Goal: Transaction & Acquisition: Purchase product/service

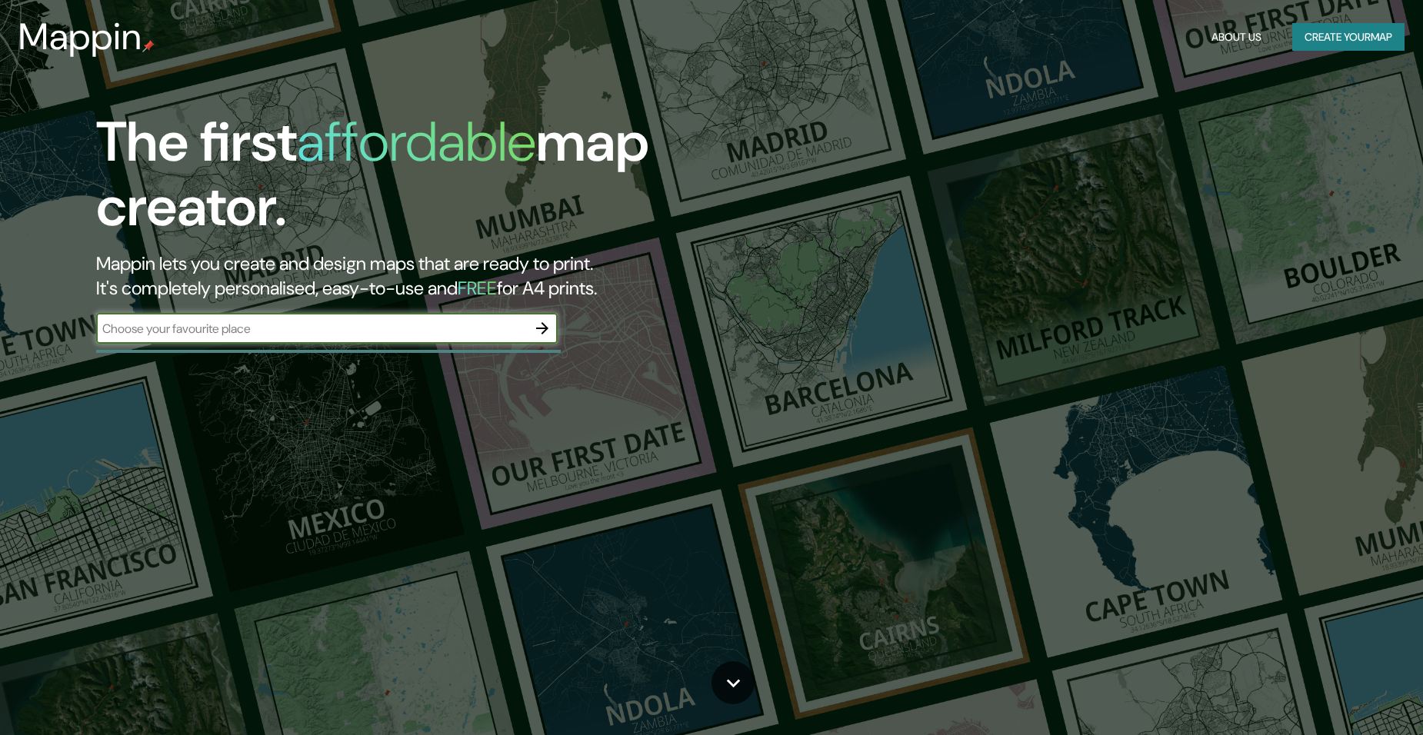
click at [299, 333] on input "text" at bounding box center [311, 329] width 431 height 18
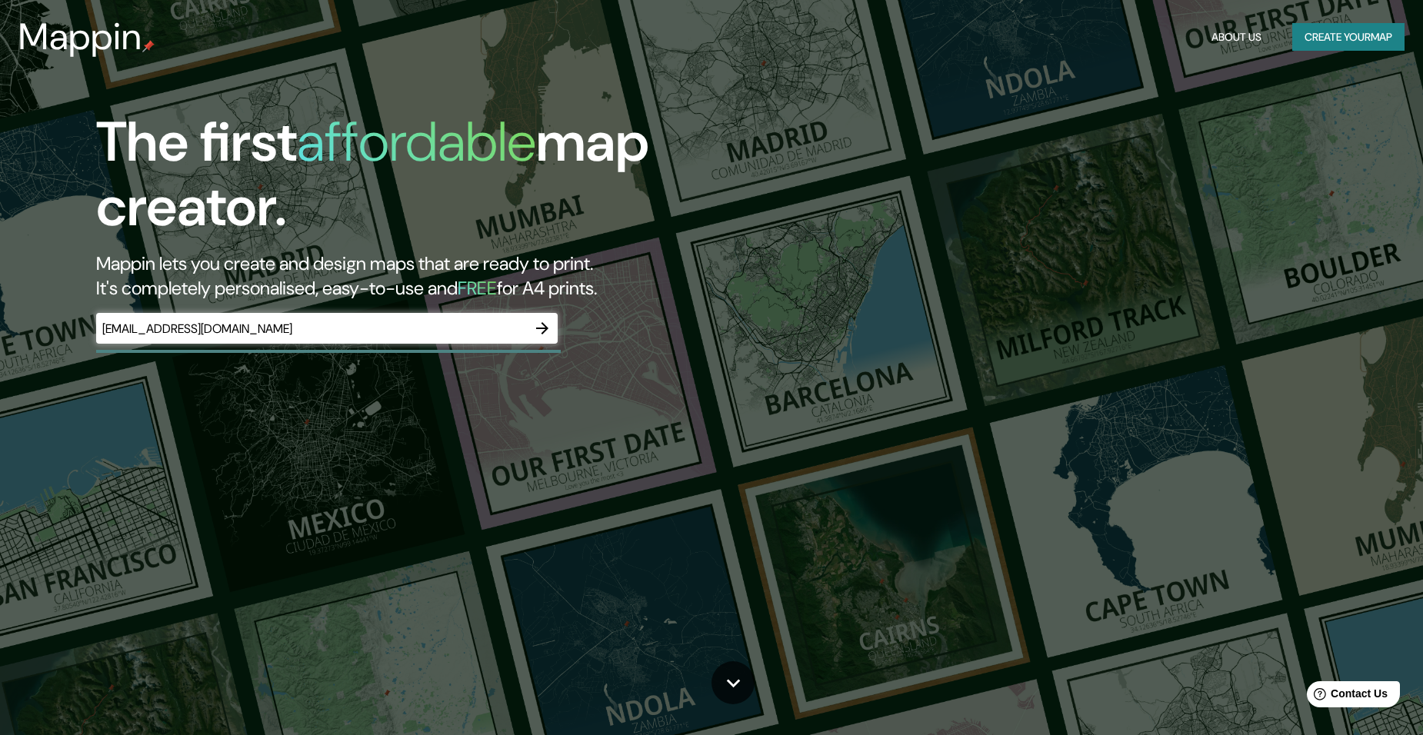
drag, startPoint x: 180, startPoint y: 318, endPoint x: 71, endPoint y: 318, distance: 109.2
click at [68, 318] on div "The first affordable map creator. Mappin lets you create and design maps that a…" at bounding box center [452, 234] width 854 height 249
drag, startPoint x: 364, startPoint y: 352, endPoint x: 272, endPoint y: 334, distance: 93.4
click at [272, 334] on div "The first affordable map creator. Mappin lets you create and design maps that a…" at bounding box center [452, 234] width 854 height 249
click at [298, 332] on input "[EMAIL_ADDRESS][DOMAIN_NAME]" at bounding box center [311, 329] width 431 height 18
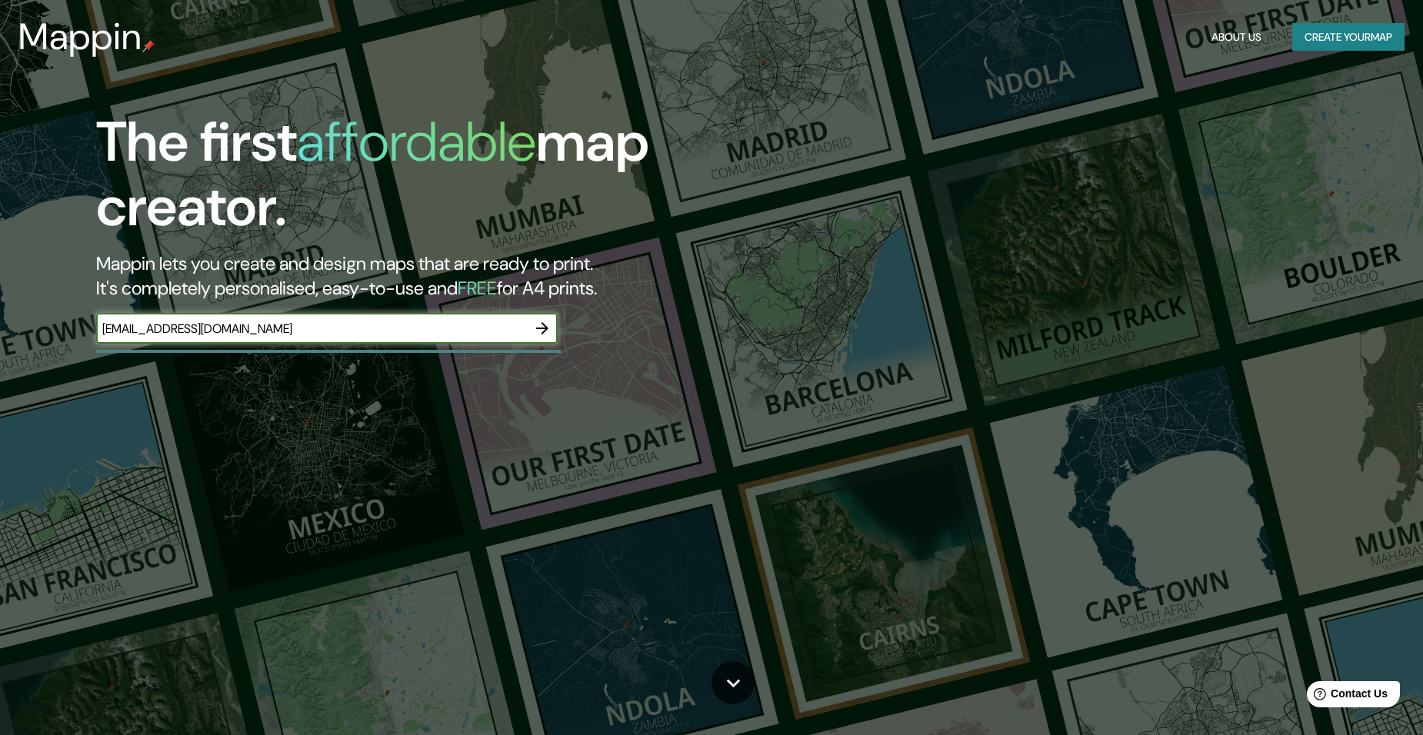
click at [298, 332] on input "[EMAIL_ADDRESS][DOMAIN_NAME]" at bounding box center [311, 329] width 431 height 18
paste input "[PERSON_NAME] [PERSON_NAME][STREET_ADDRESS]"
type input "[PERSON_NAME] [PERSON_NAME][STREET_ADDRESS]"
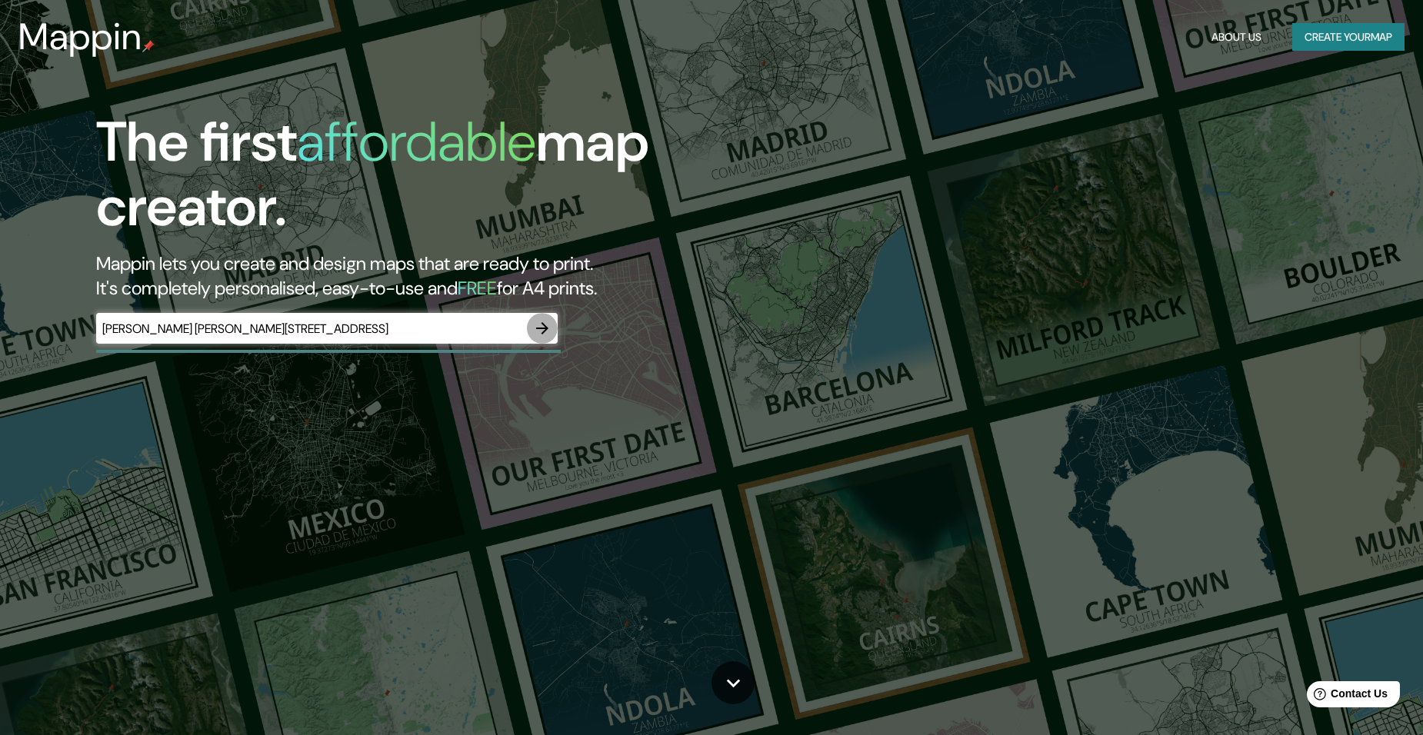
click at [536, 329] on icon "button" at bounding box center [542, 328] width 12 height 12
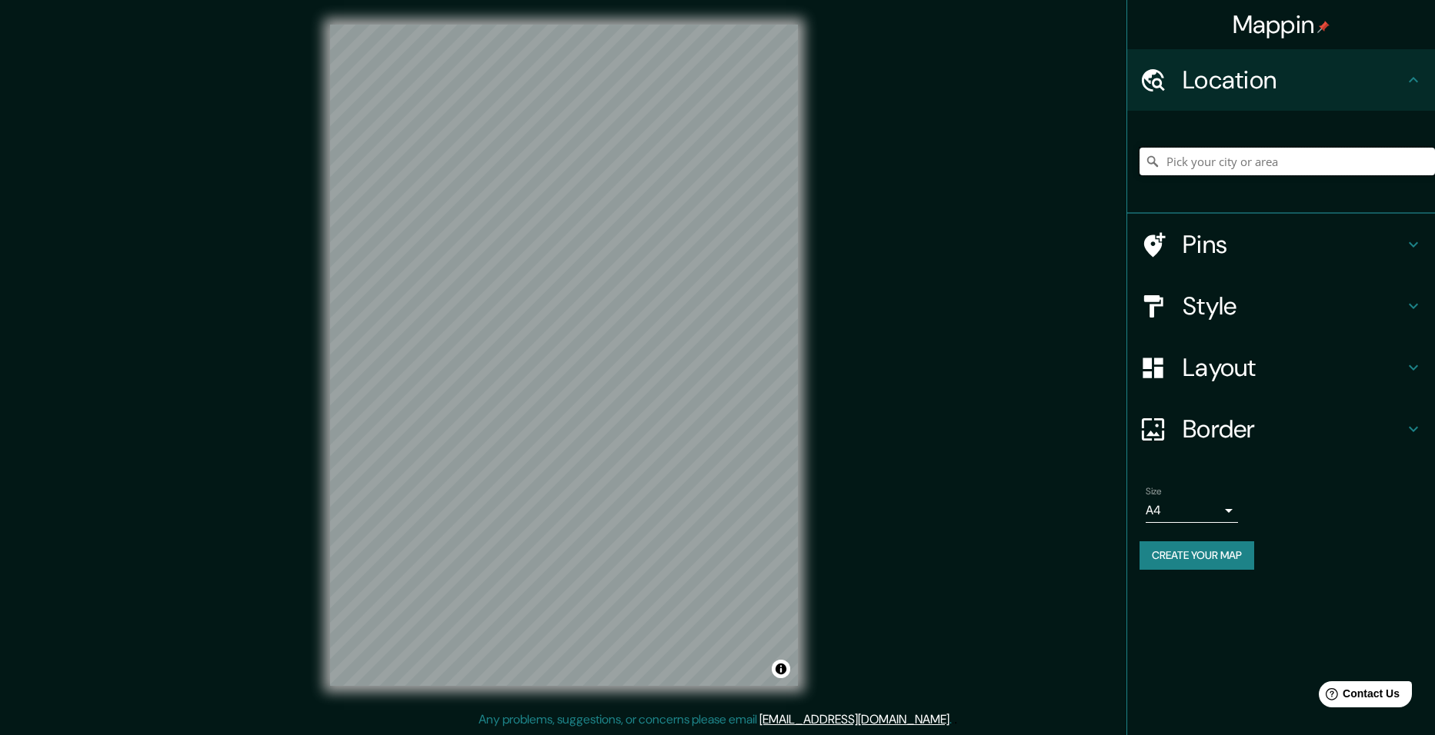
click at [1277, 166] on input "Pick your city or area" at bounding box center [1286, 162] width 295 height 28
paste input "[PERSON_NAME] [PERSON_NAME][STREET_ADDRESS]"
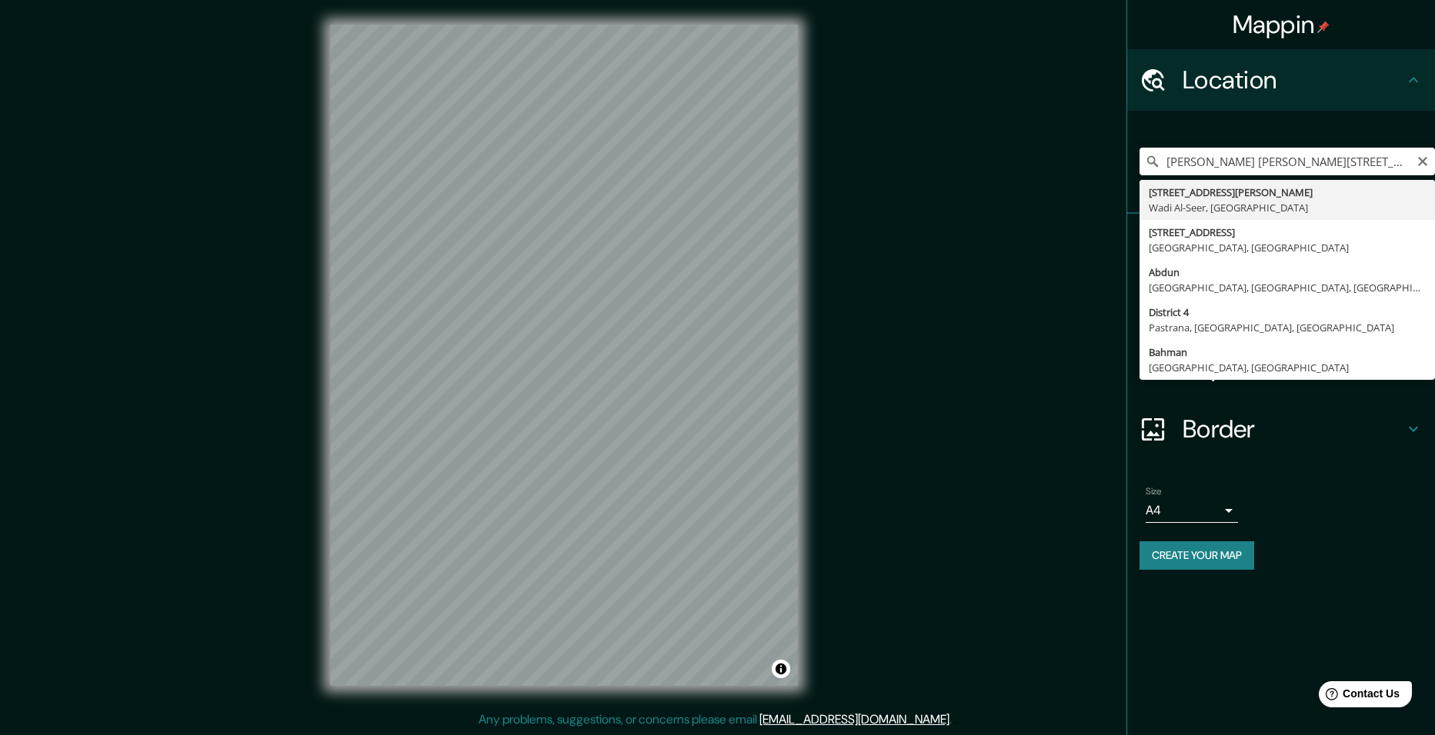
type input "[STREET_ADDRESS][PERSON_NAME]"
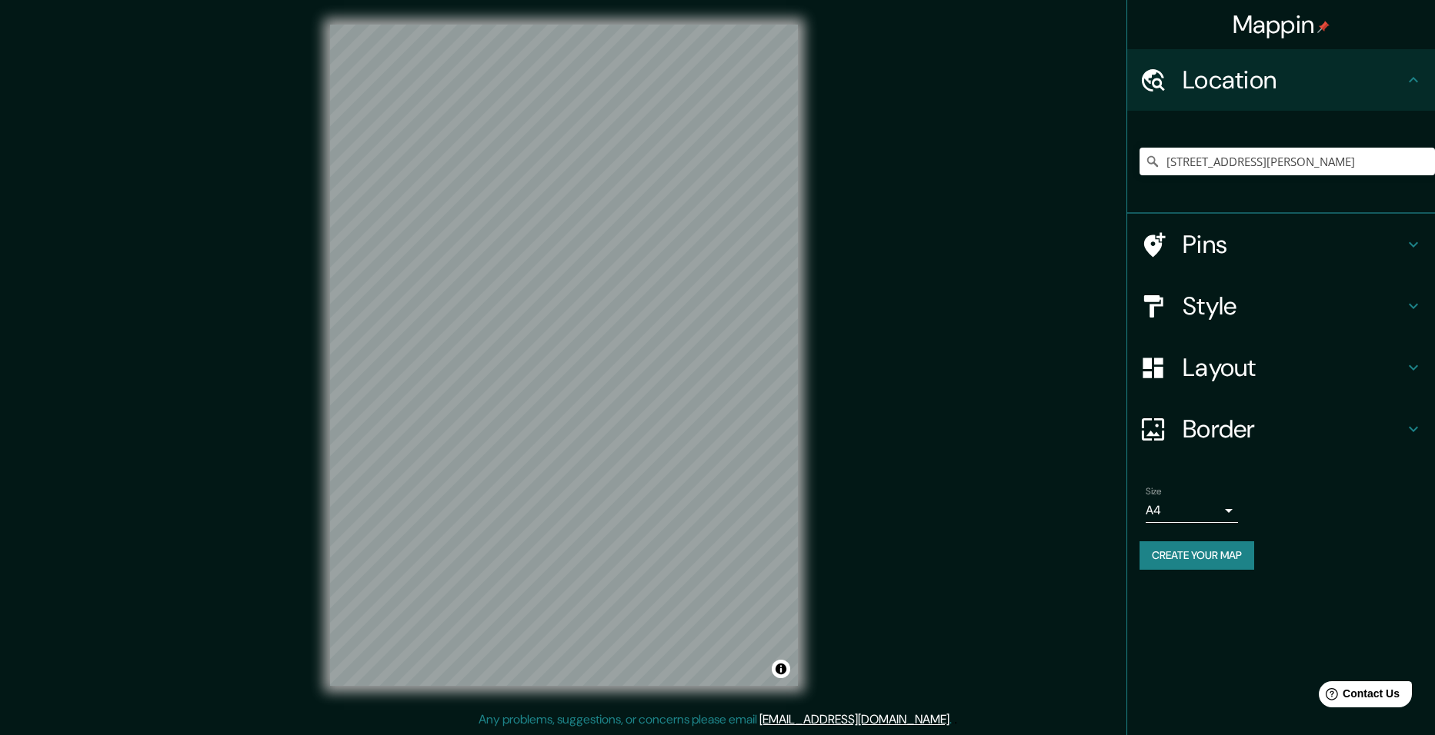
click at [1186, 248] on h4 "Pins" at bounding box center [1293, 244] width 222 height 31
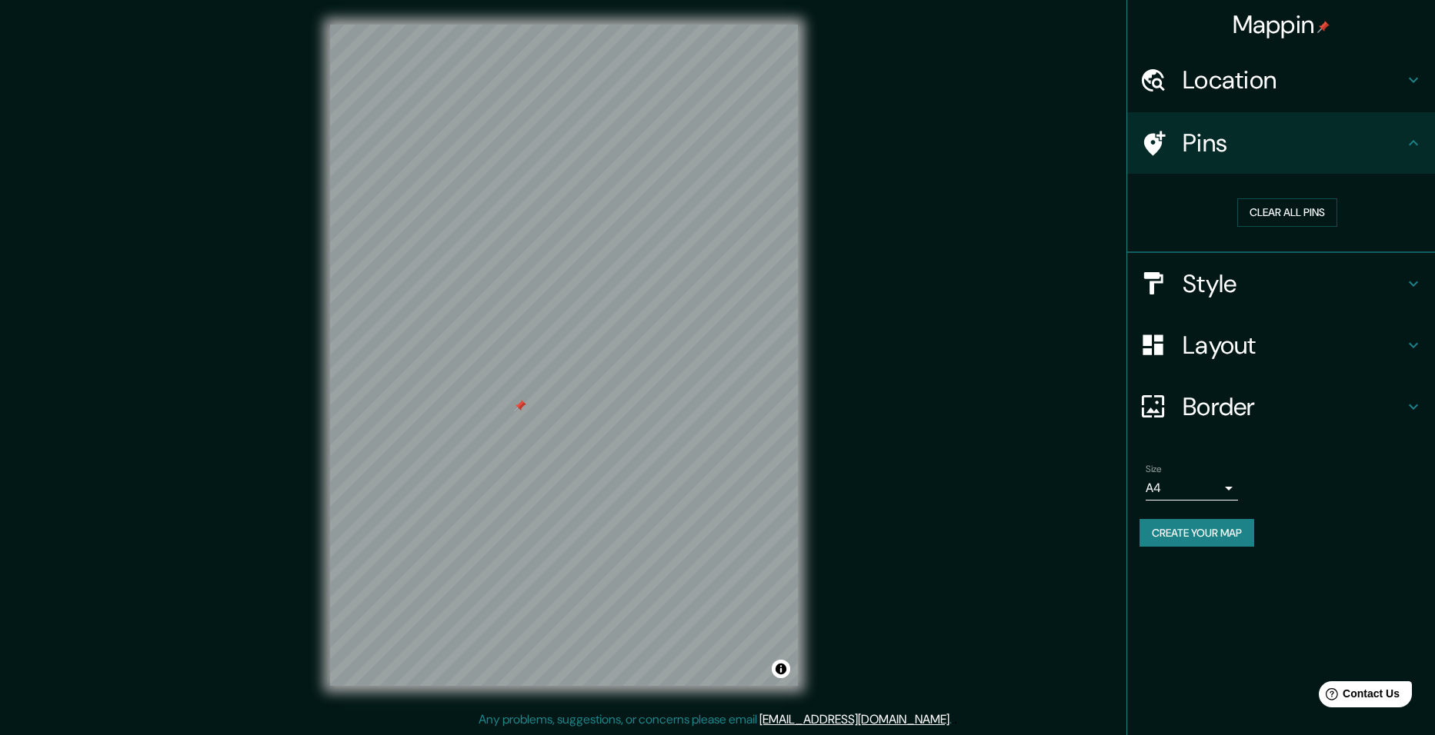
drag, startPoint x: 521, startPoint y: 419, endPoint x: 518, endPoint y: 408, distance: 11.9
click at [518, 408] on div at bounding box center [520, 406] width 12 height 12
click at [516, 328] on div at bounding box center [517, 325] width 12 height 12
click at [1234, 292] on h4 "Style" at bounding box center [1293, 283] width 222 height 31
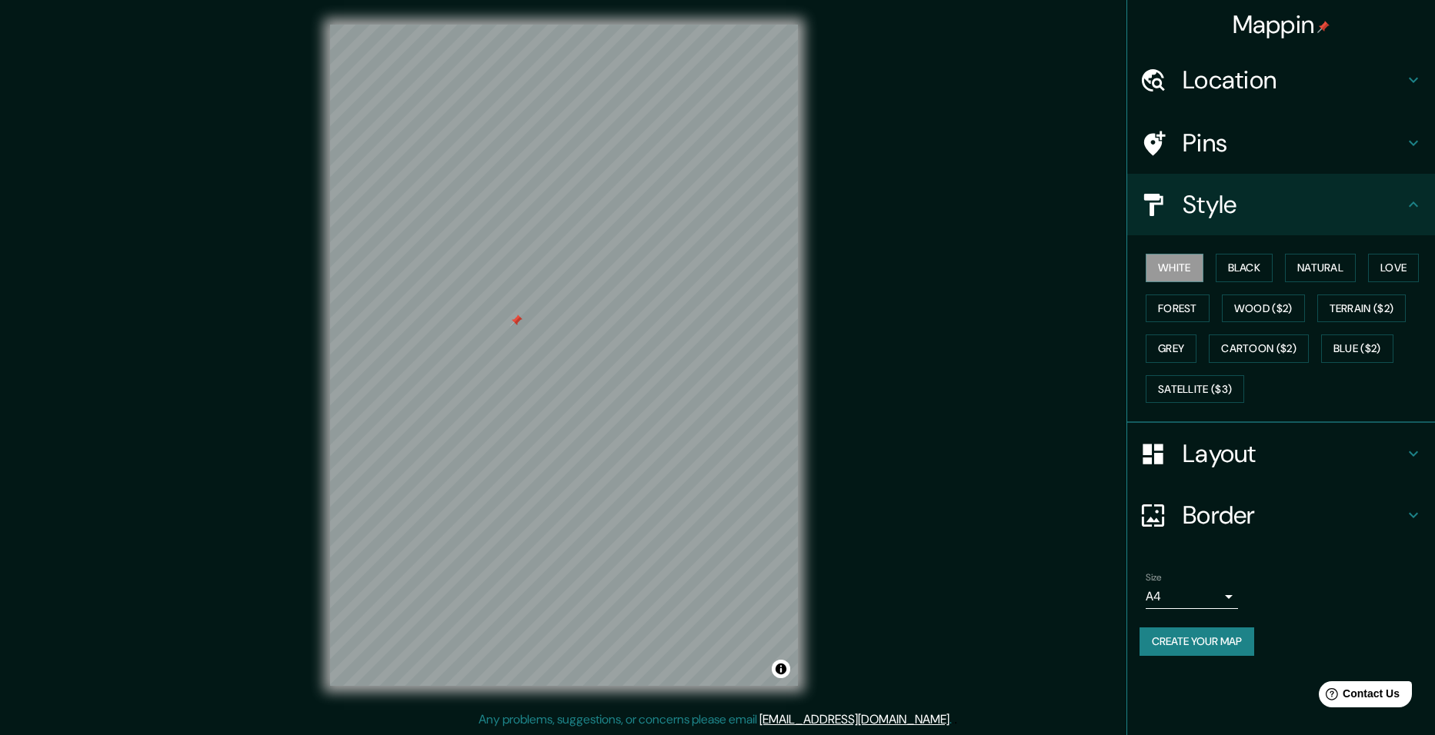
click at [1246, 272] on button "Black" at bounding box center [1244, 268] width 58 height 28
click at [1340, 272] on button "Natural" at bounding box center [1320, 268] width 71 height 28
click at [1390, 272] on button "Love" at bounding box center [1393, 268] width 51 height 28
click at [1205, 309] on button "Forest" at bounding box center [1177, 309] width 64 height 28
click at [1235, 305] on button "Wood ($2)" at bounding box center [1263, 309] width 83 height 28
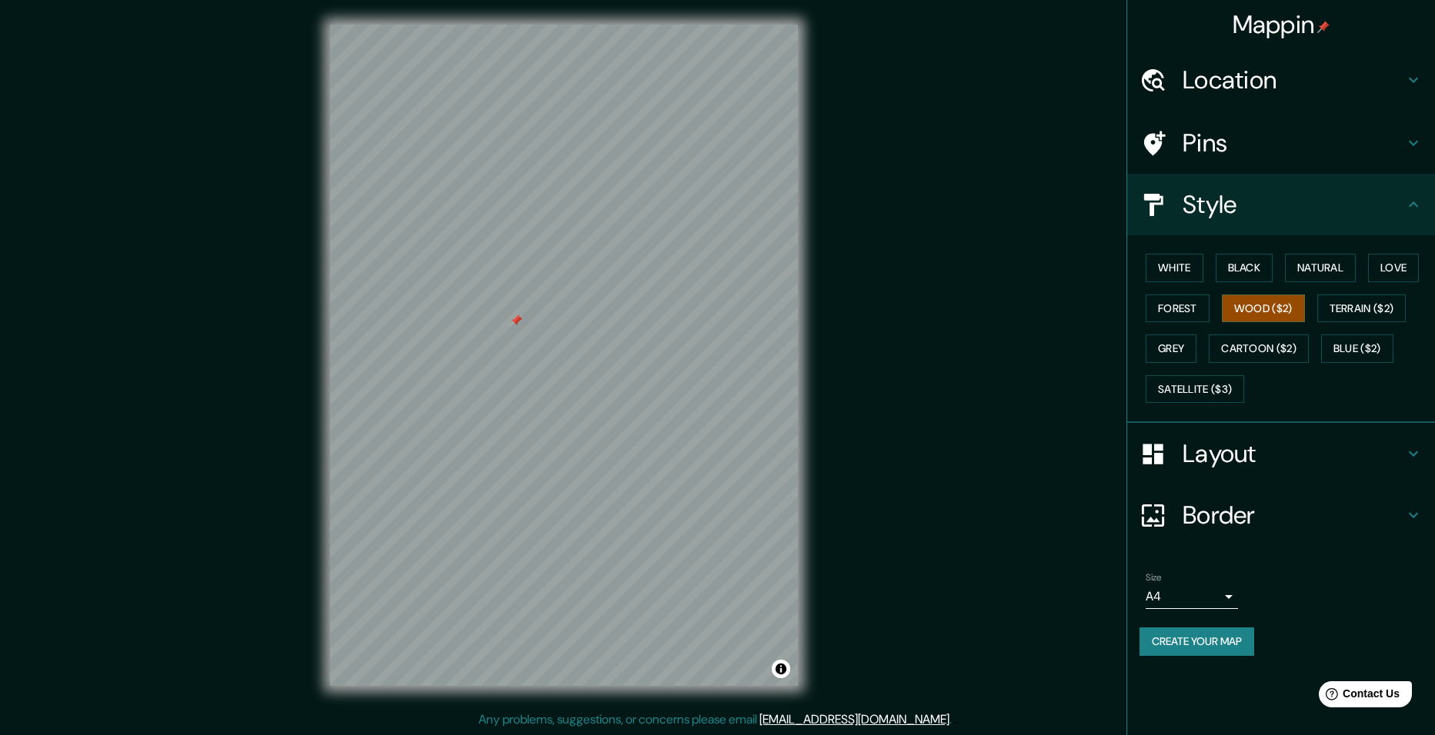
click at [1342, 313] on button "Terrain ($2)" at bounding box center [1361, 309] width 89 height 28
click at [1344, 352] on button "Blue ($2)" at bounding box center [1357, 349] width 72 height 28
click at [1191, 350] on button "Grey" at bounding box center [1170, 349] width 51 height 28
click at [1195, 388] on button "Satellite ($3)" at bounding box center [1194, 389] width 98 height 28
click at [1183, 273] on button "White" at bounding box center [1174, 268] width 58 height 28
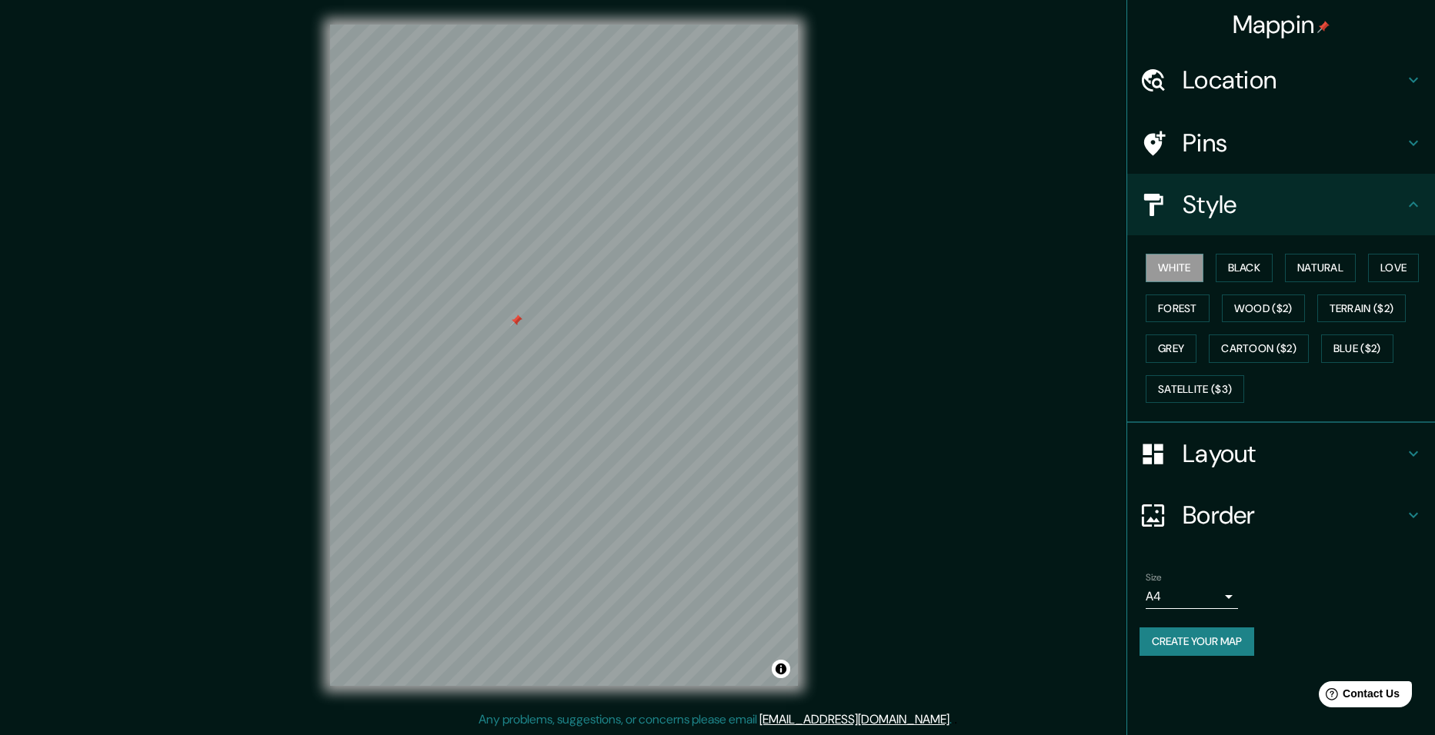
click at [1264, 272] on button "Black" at bounding box center [1244, 268] width 58 height 28
click at [1185, 270] on button "White" at bounding box center [1174, 268] width 58 height 28
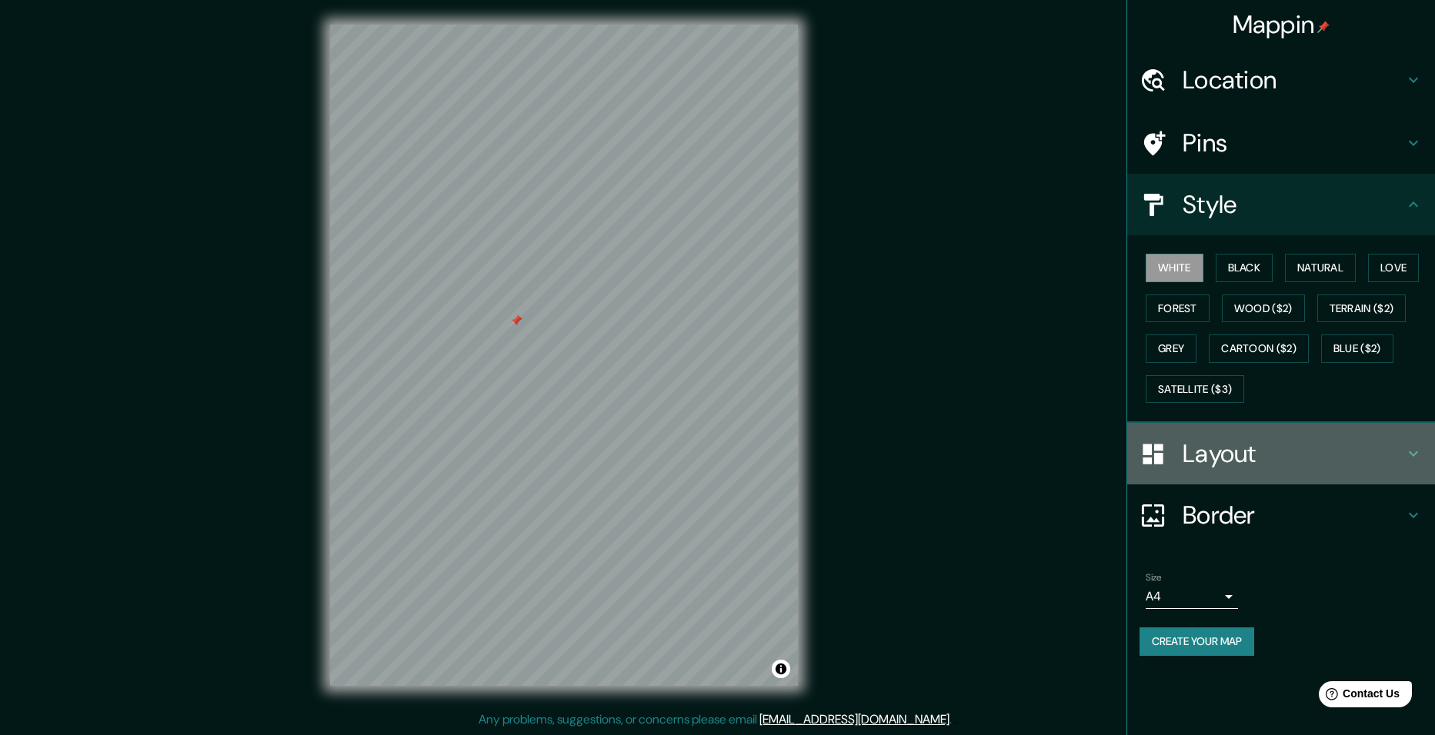
click at [1226, 452] on h4 "Layout" at bounding box center [1293, 453] width 222 height 31
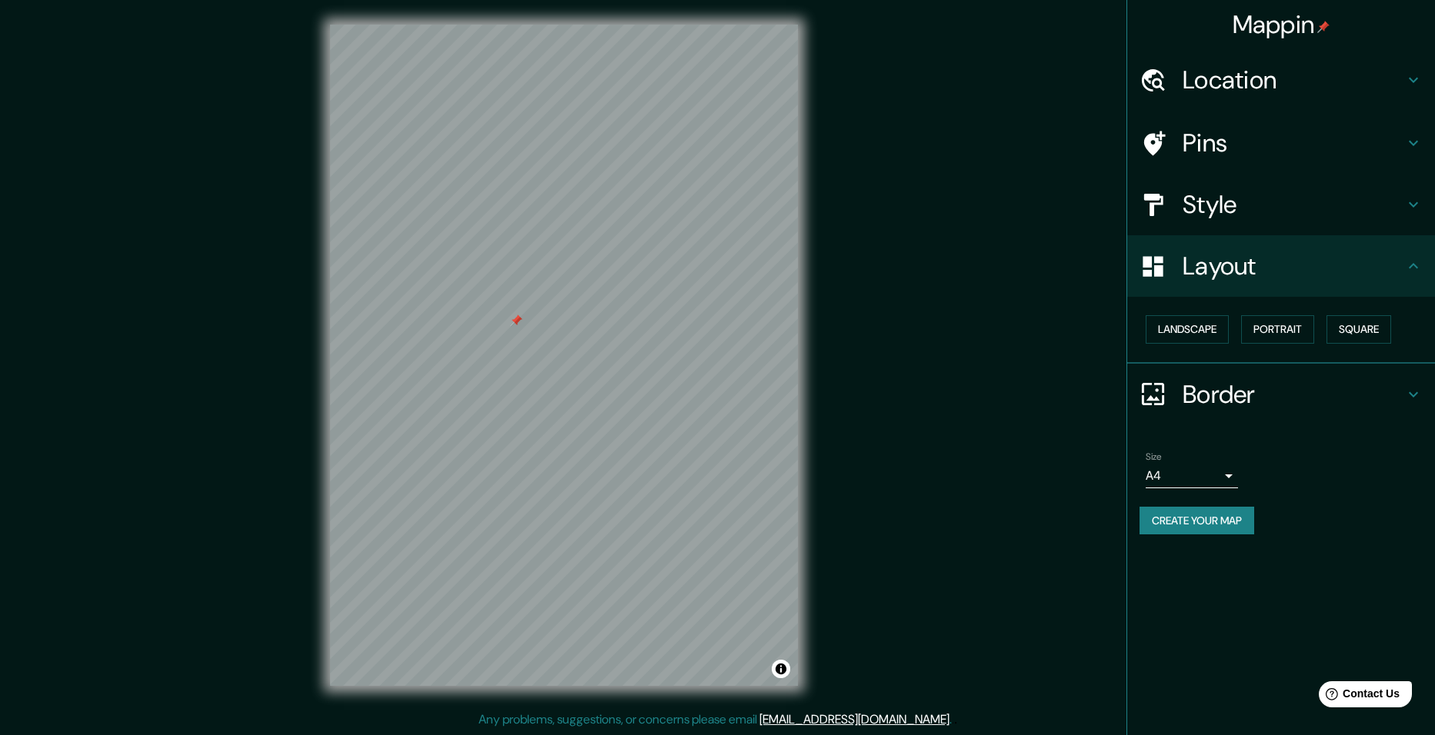
click at [1219, 329] on button "Landscape" at bounding box center [1186, 329] width 83 height 28
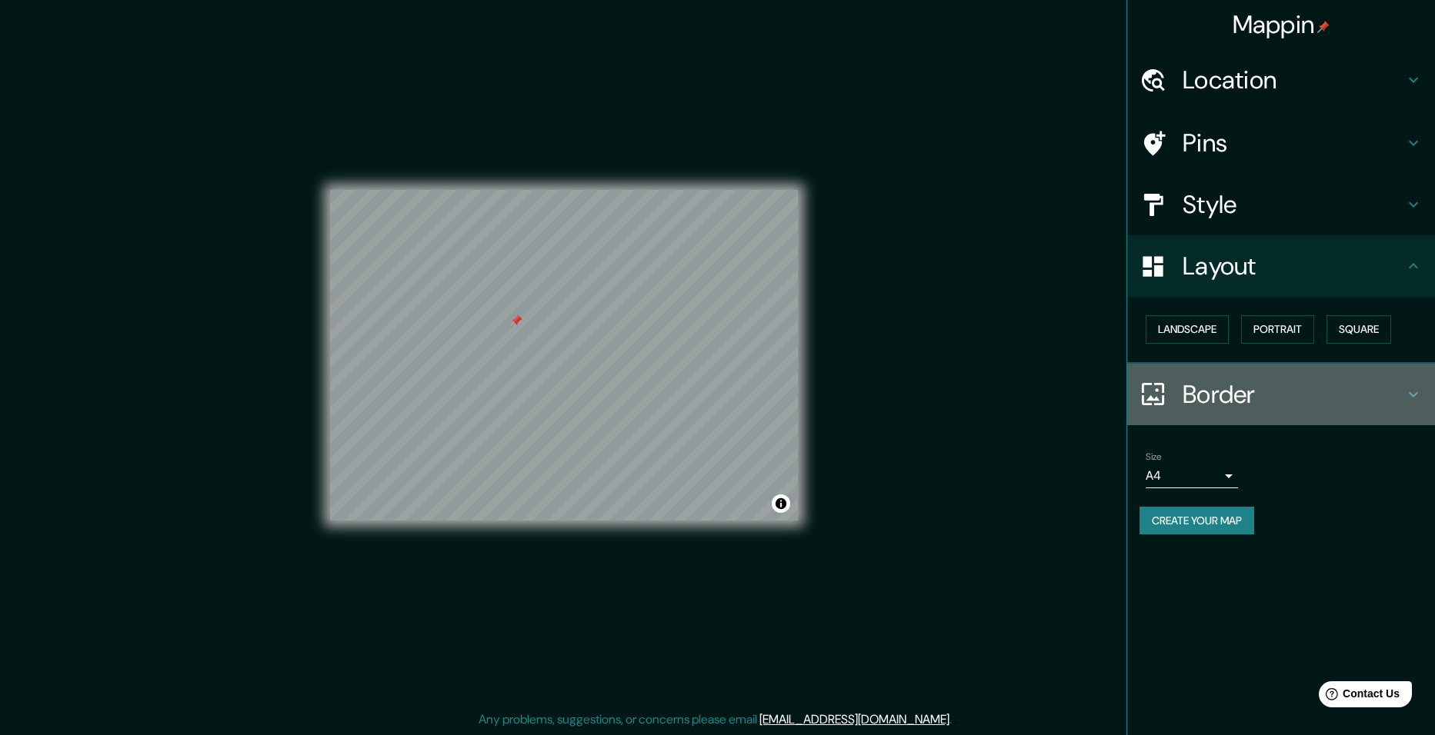
click at [1215, 398] on h4 "Border" at bounding box center [1293, 394] width 222 height 31
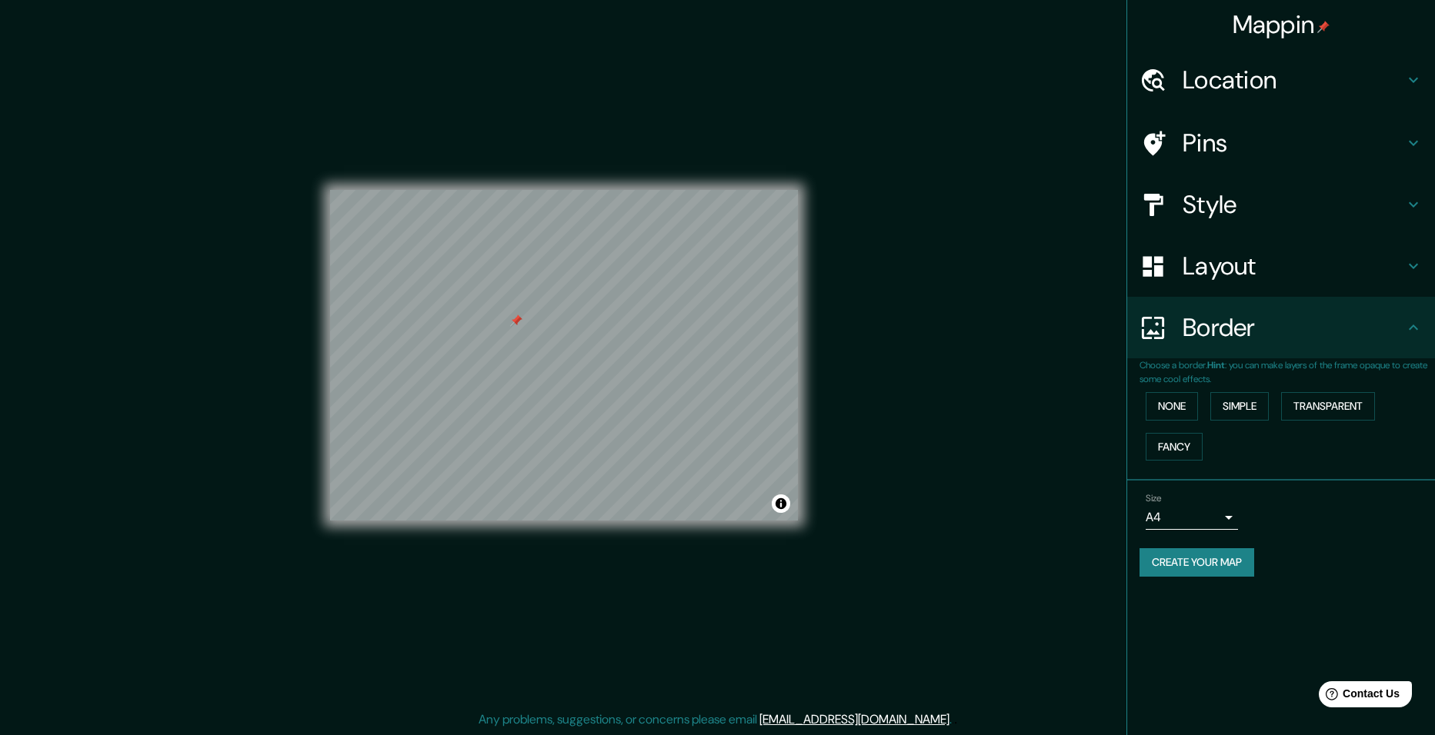
click at [1240, 402] on button "Simple" at bounding box center [1239, 406] width 58 height 28
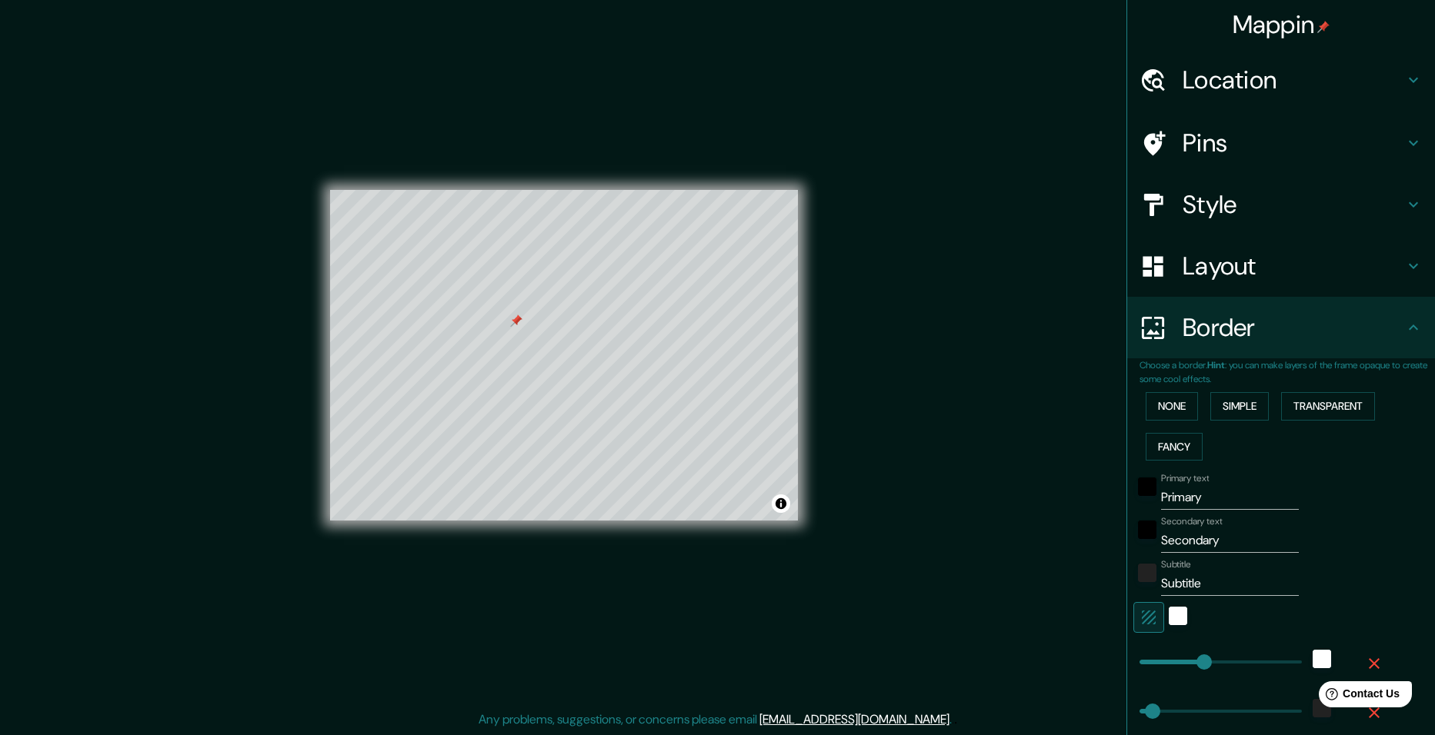
click at [1305, 401] on button "Transparent" at bounding box center [1328, 406] width 94 height 28
click at [1168, 447] on button "Fancy" at bounding box center [1173, 447] width 57 height 28
click at [1160, 397] on button "None" at bounding box center [1171, 406] width 52 height 28
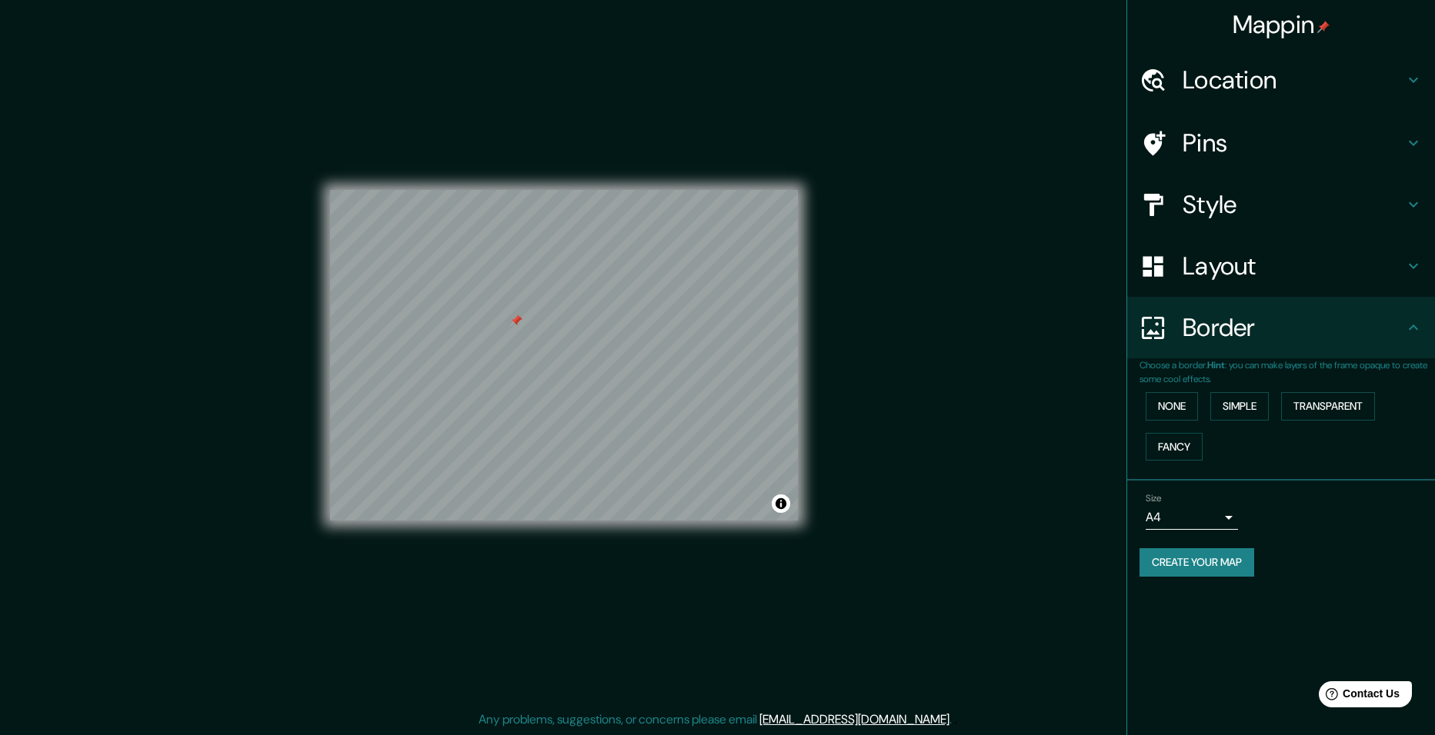
click at [1206, 153] on h4 "Pins" at bounding box center [1293, 143] width 222 height 31
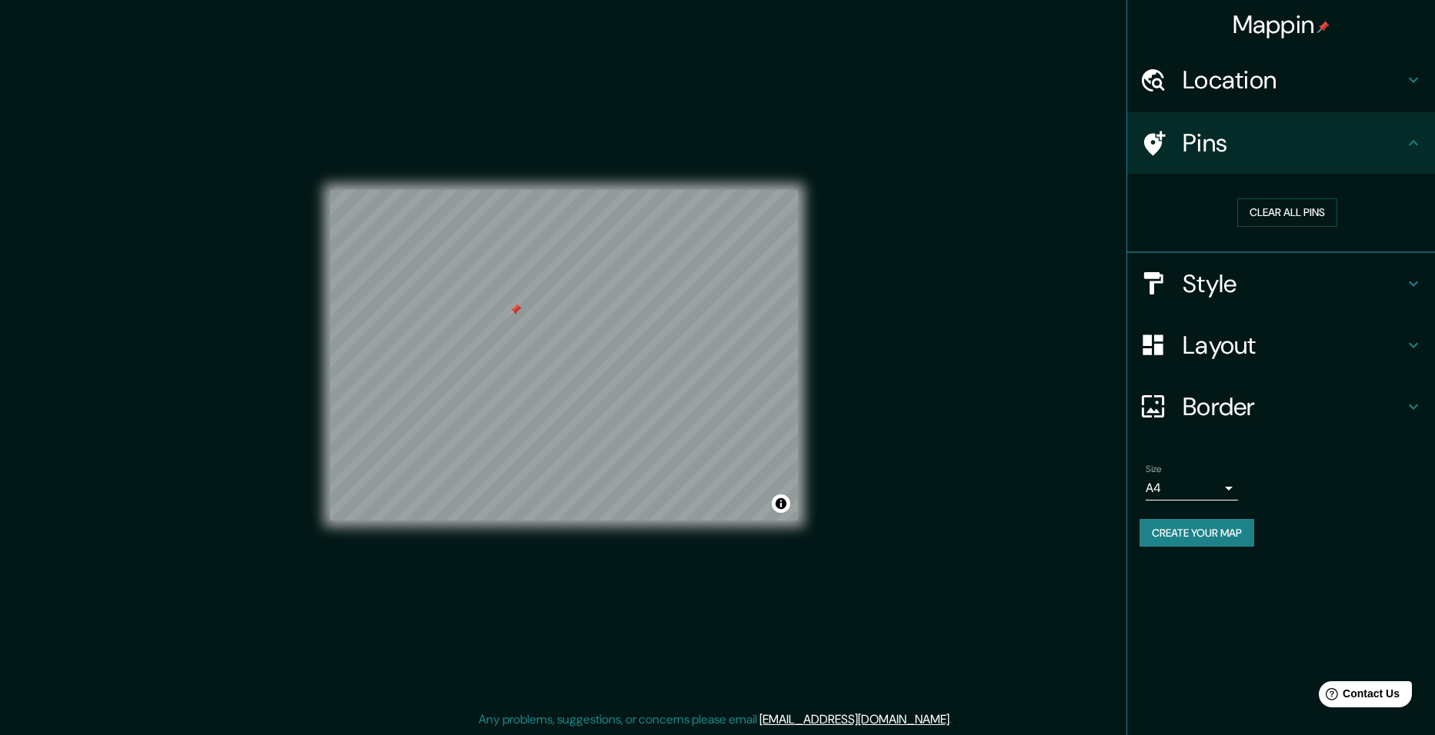
drag, startPoint x: 520, startPoint y: 321, endPoint x: 518, endPoint y: 312, distance: 9.4
click at [518, 312] on div at bounding box center [515, 310] width 12 height 12
click at [534, 332] on div at bounding box center [530, 330] width 12 height 12
click at [529, 331] on div at bounding box center [529, 330] width 12 height 12
